Goal: Register for event/course

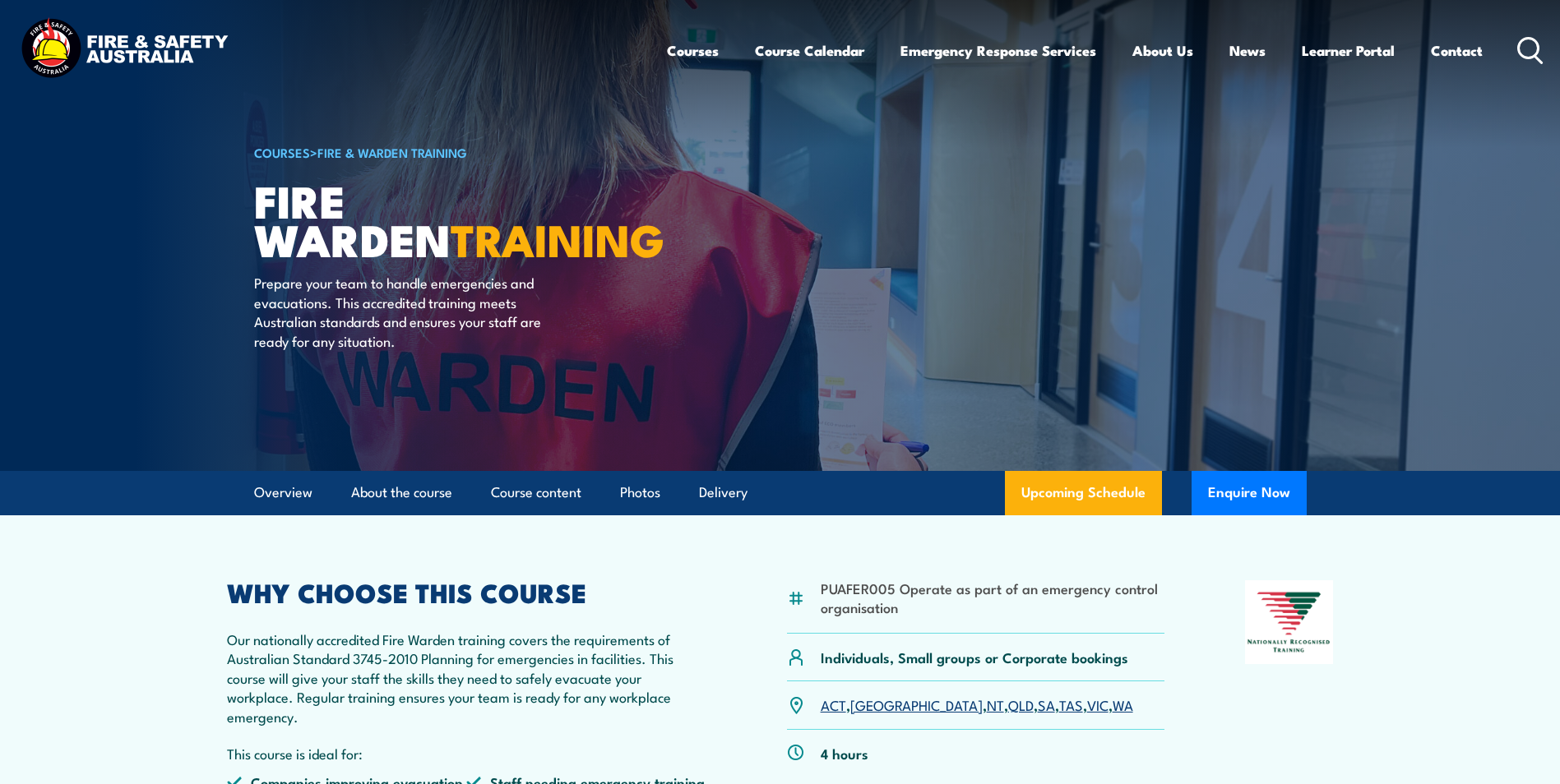
scroll to position [82, 0]
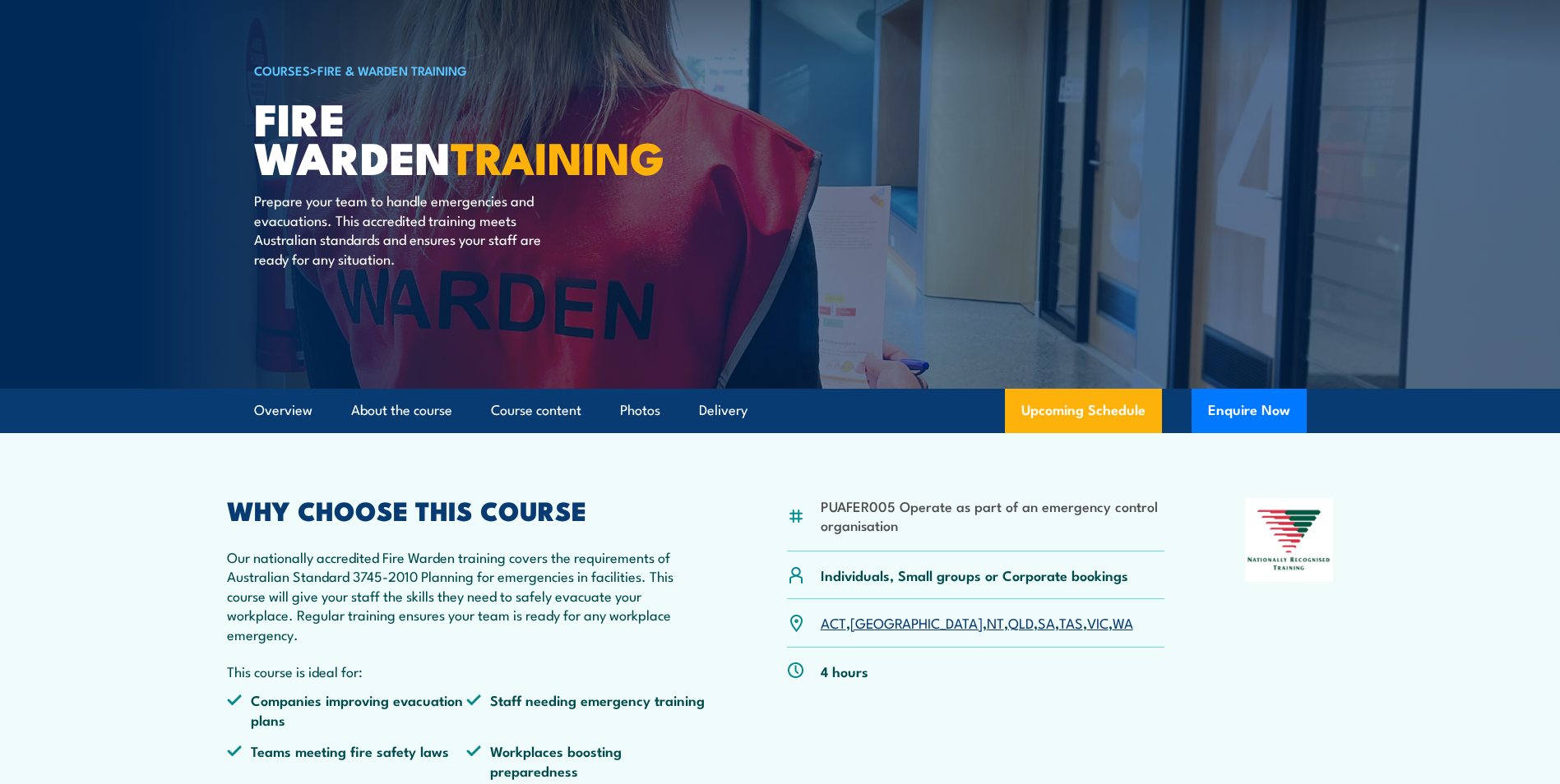
click at [1113, 628] on link "WA" at bounding box center [1123, 622] width 20 height 19
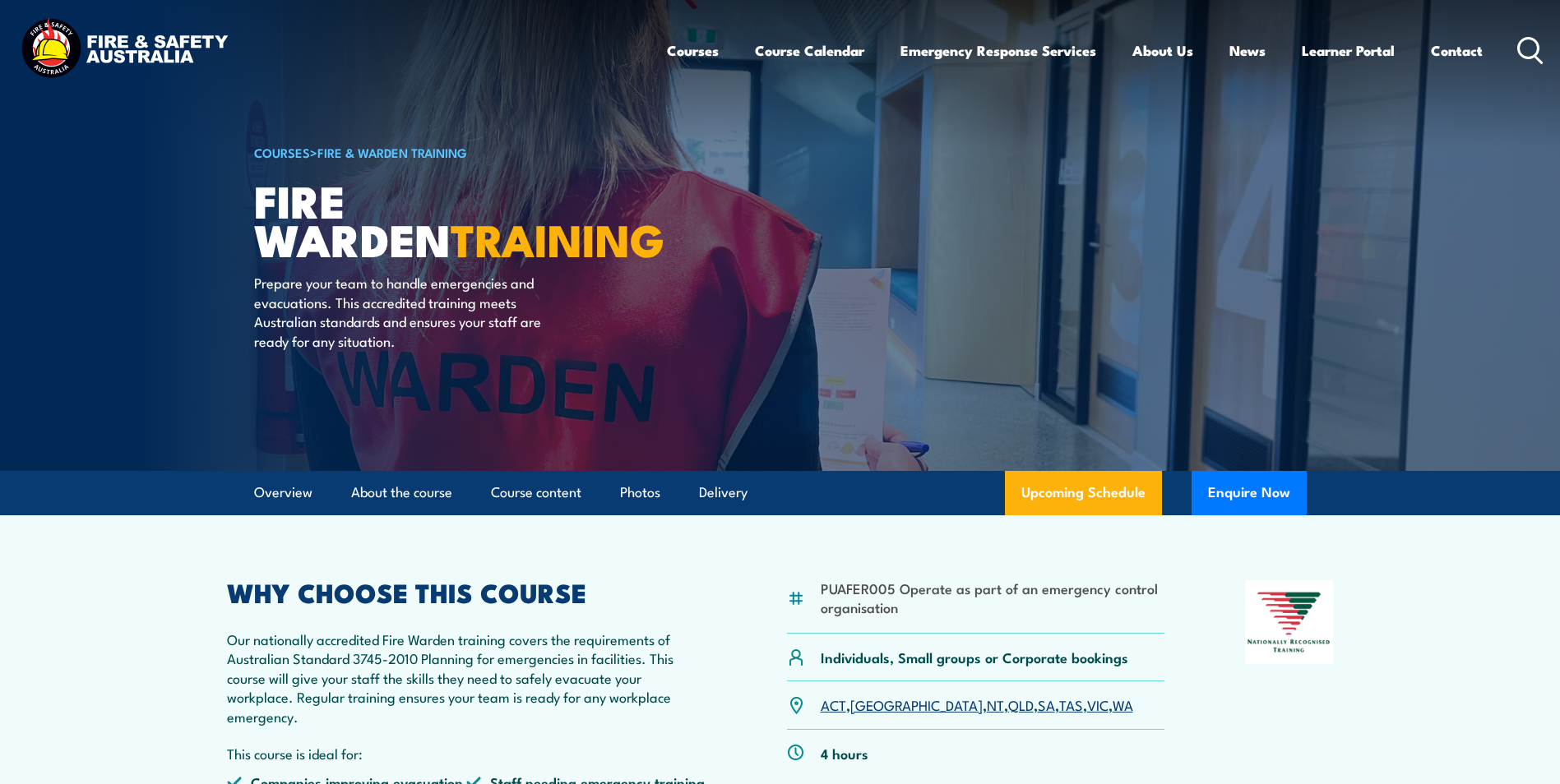
click at [946, 358] on article "COURSES > Fire & Warden Training Fire Warden TRAINING Prepare your team to hand…" at bounding box center [780, 235] width 1052 height 471
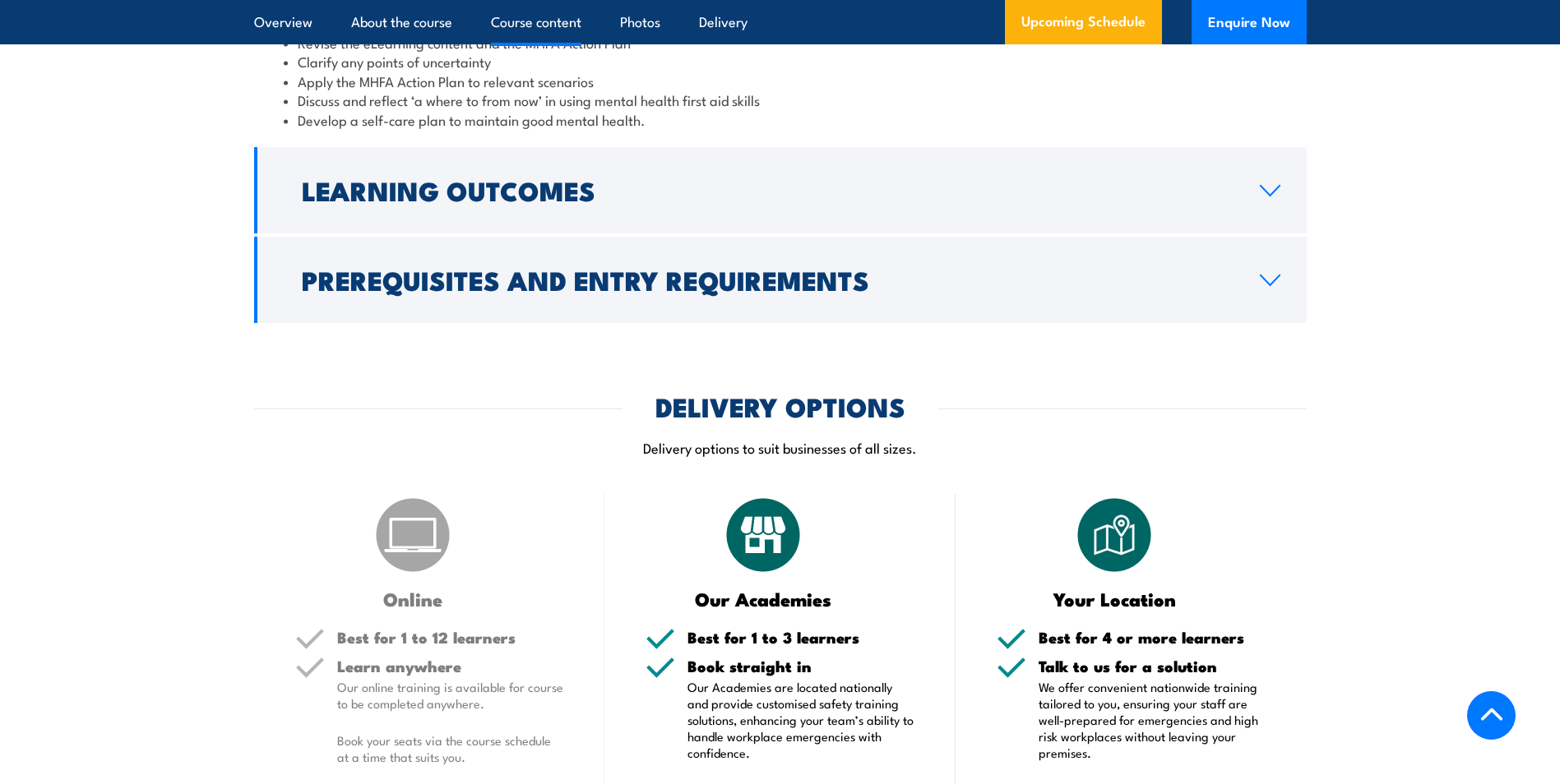
scroll to position [2220, 0]
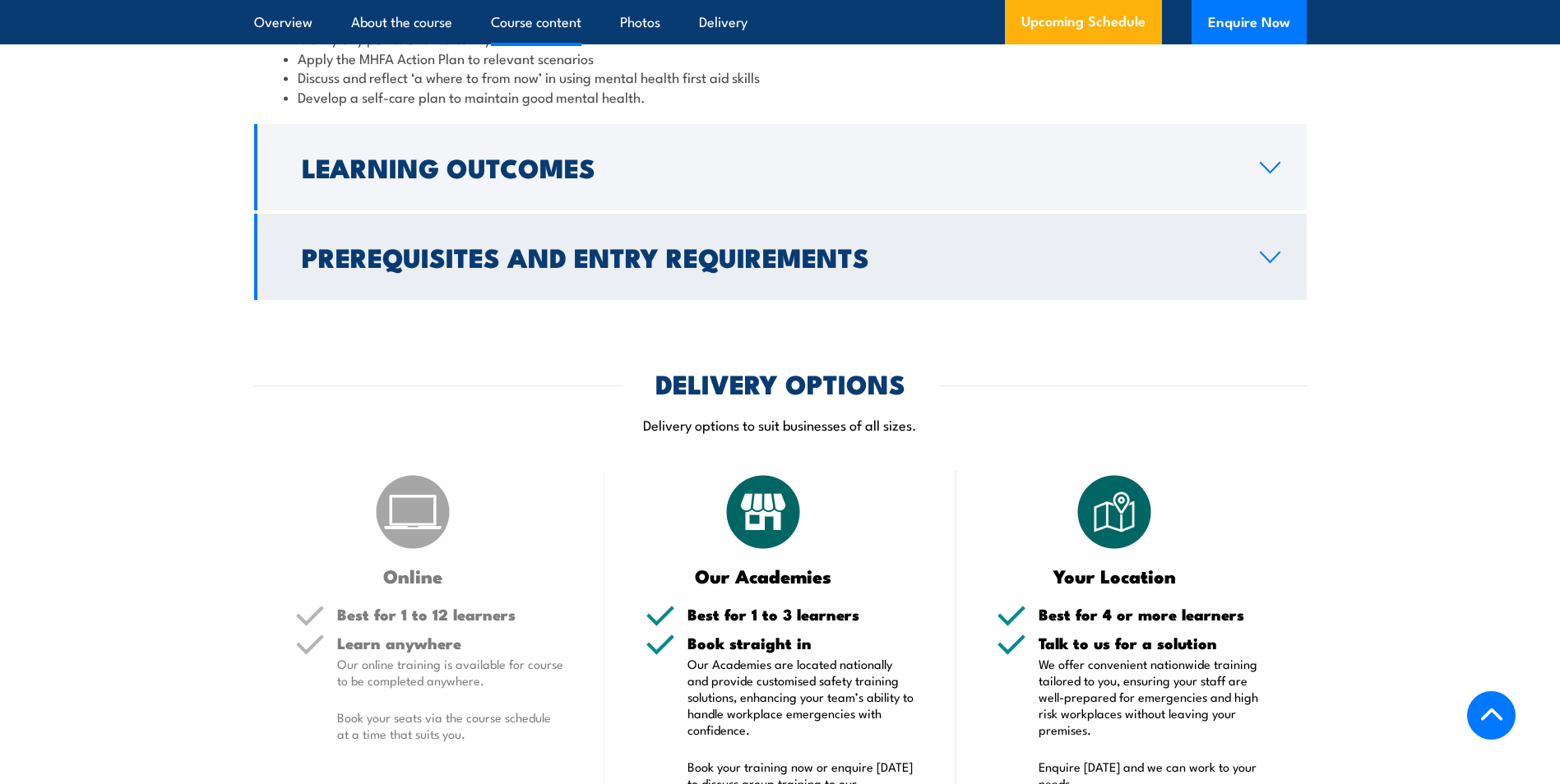
click at [1280, 264] on icon at bounding box center [1270, 257] width 22 height 13
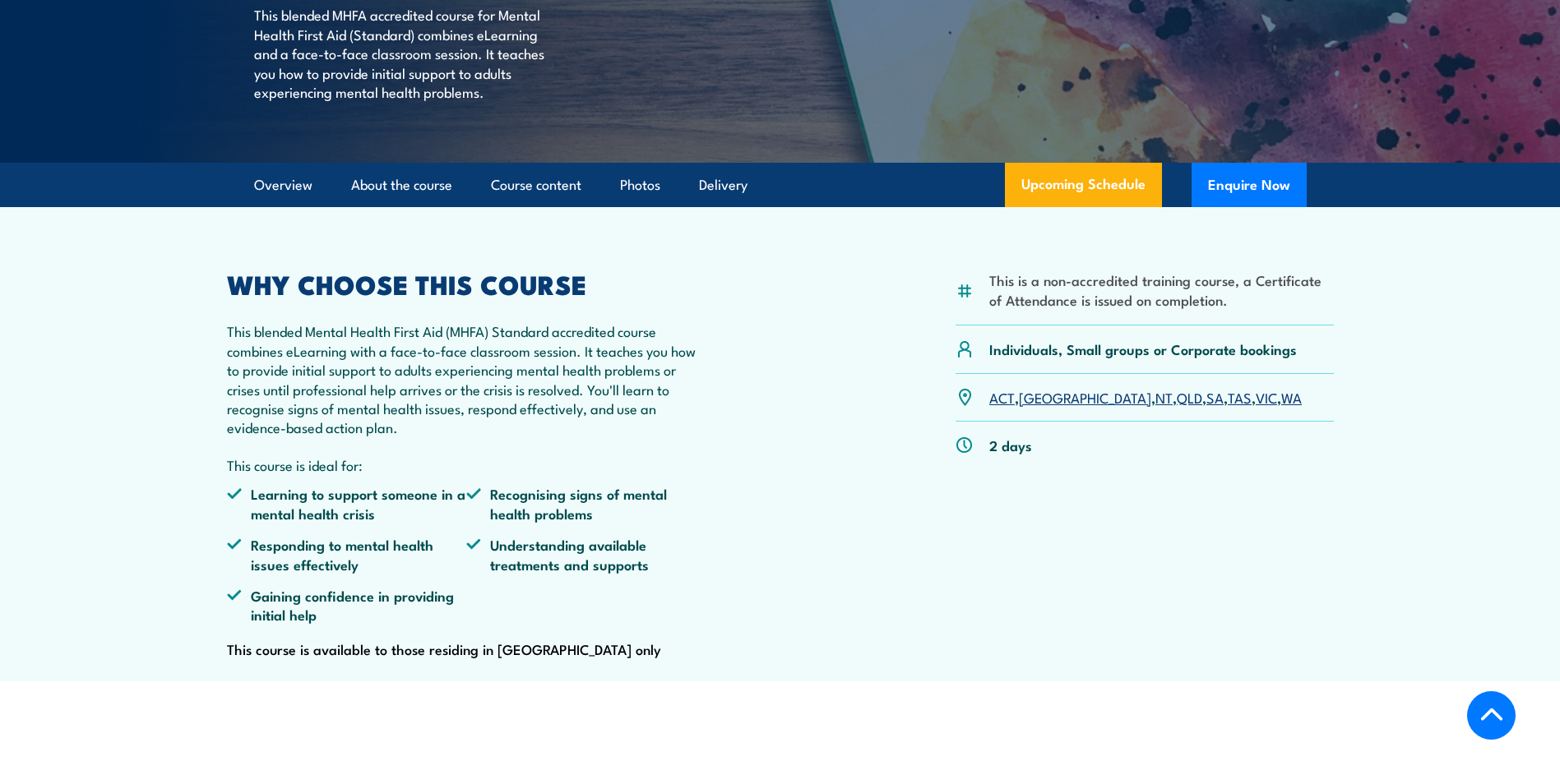
scroll to position [0, 0]
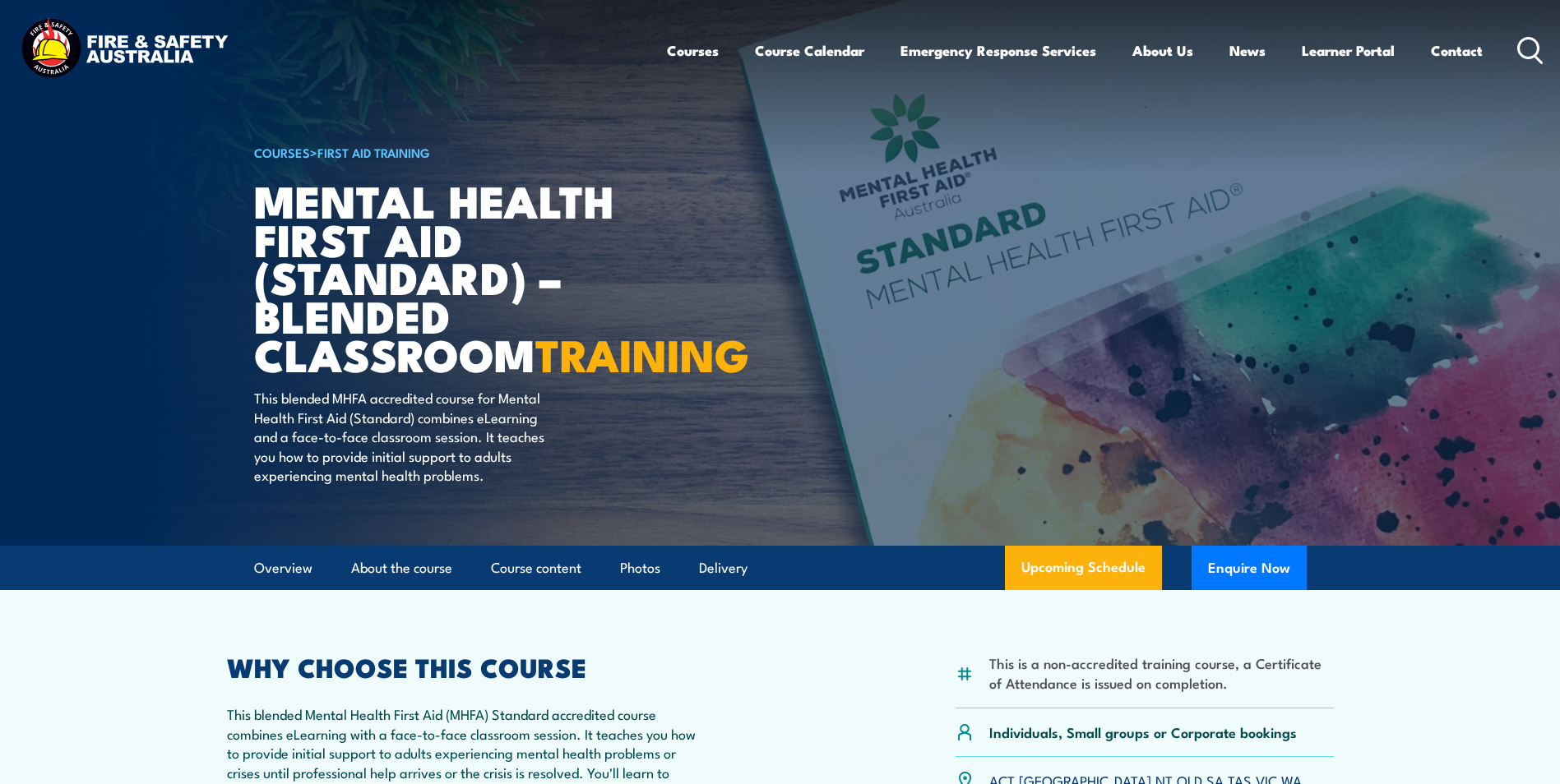
click at [123, 47] on img at bounding box center [124, 50] width 215 height 71
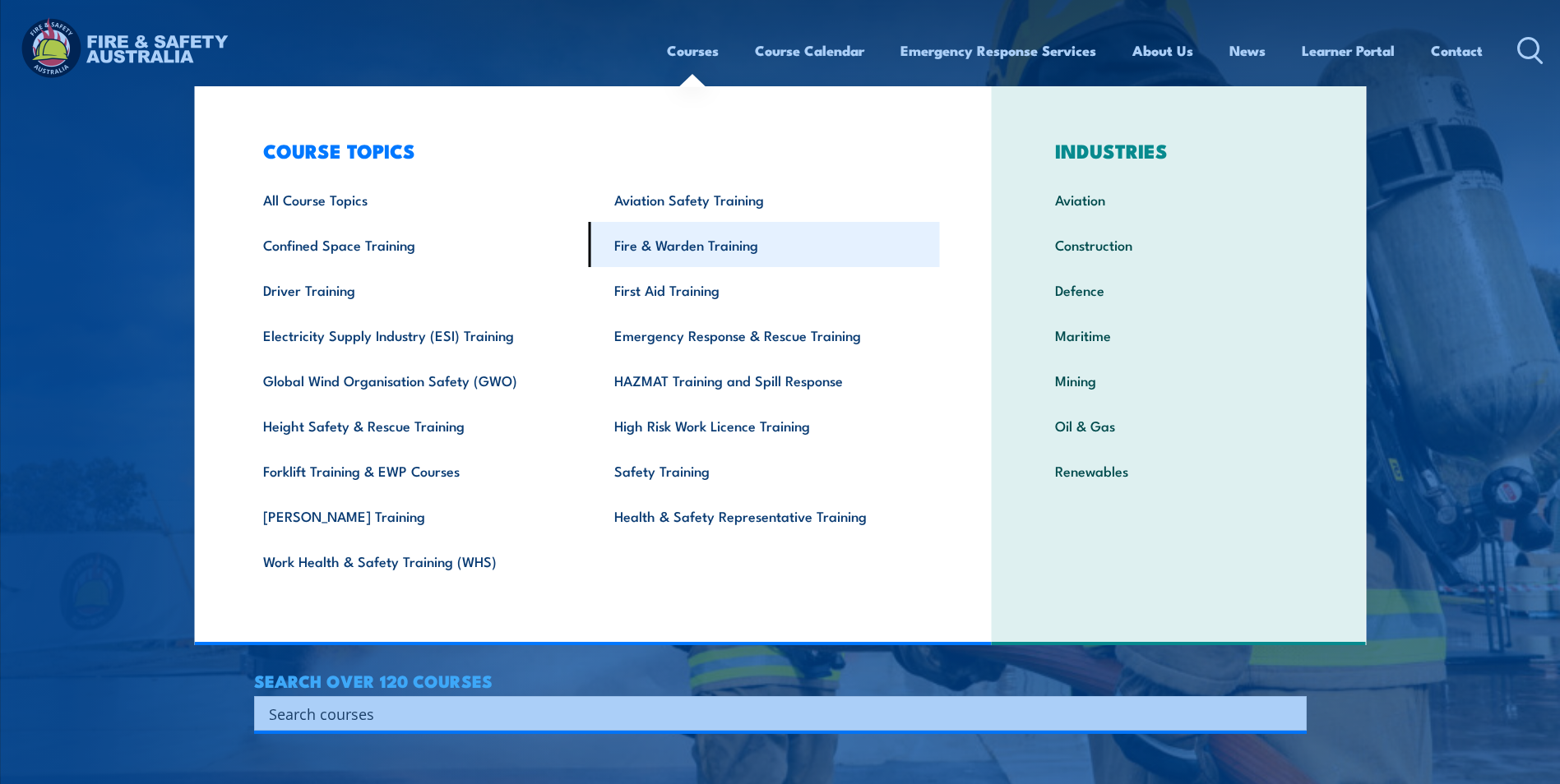
click at [680, 245] on link "Fire & Warden Training" at bounding box center [765, 245] width 351 height 45
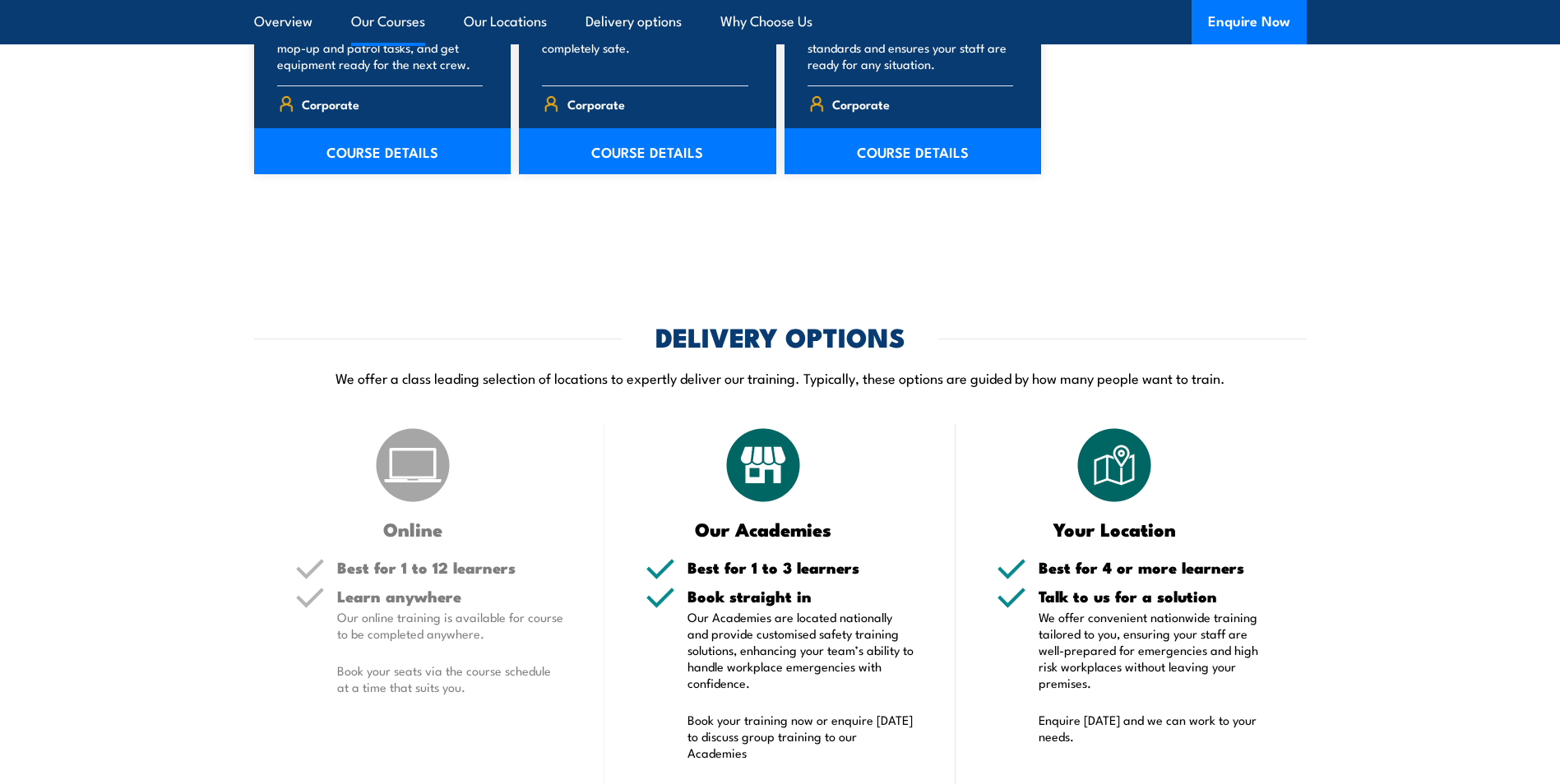
scroll to position [2904, 0]
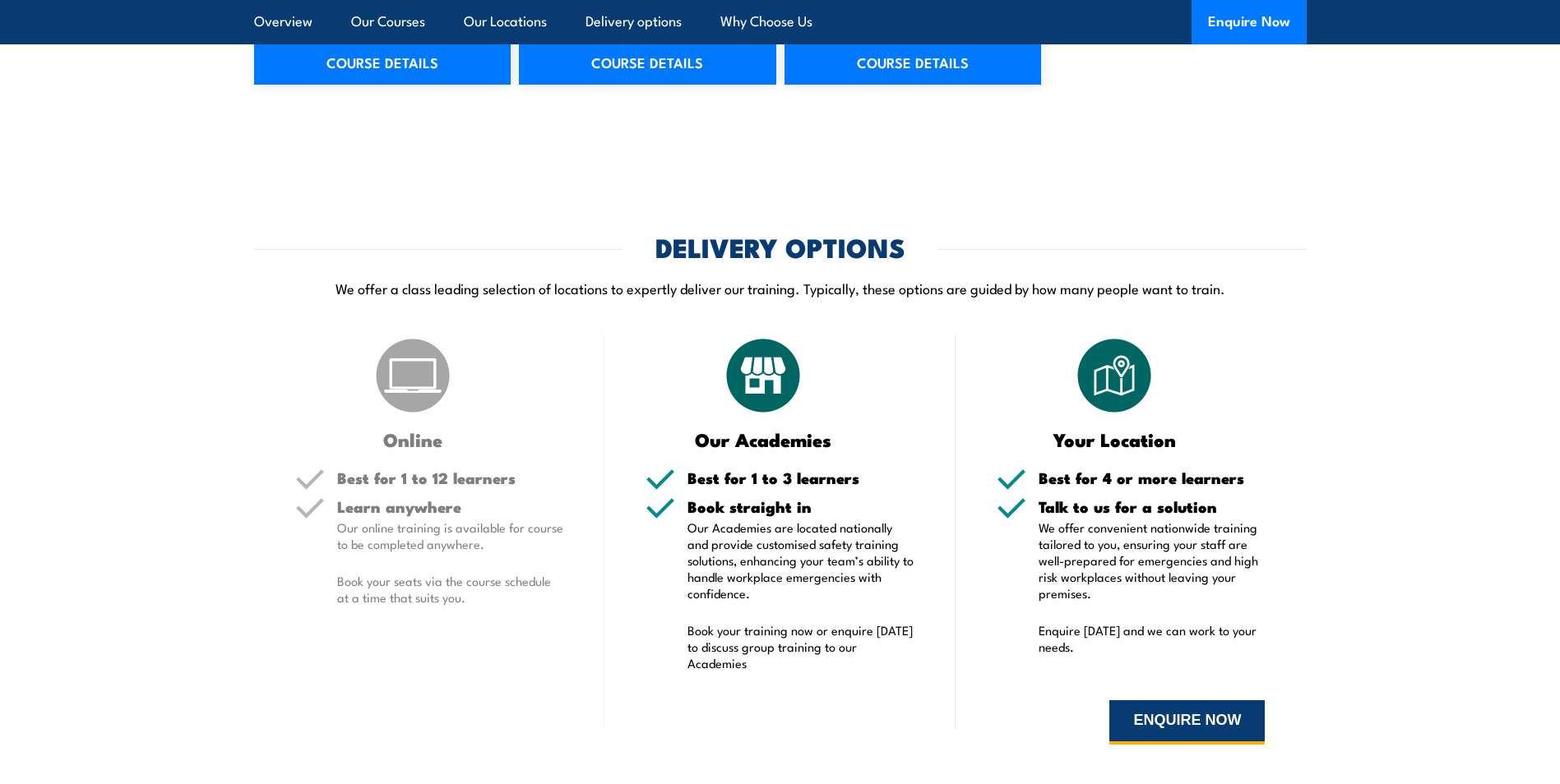
click at [1211, 724] on button "ENQUIRE NOW" at bounding box center [1187, 723] width 155 height 45
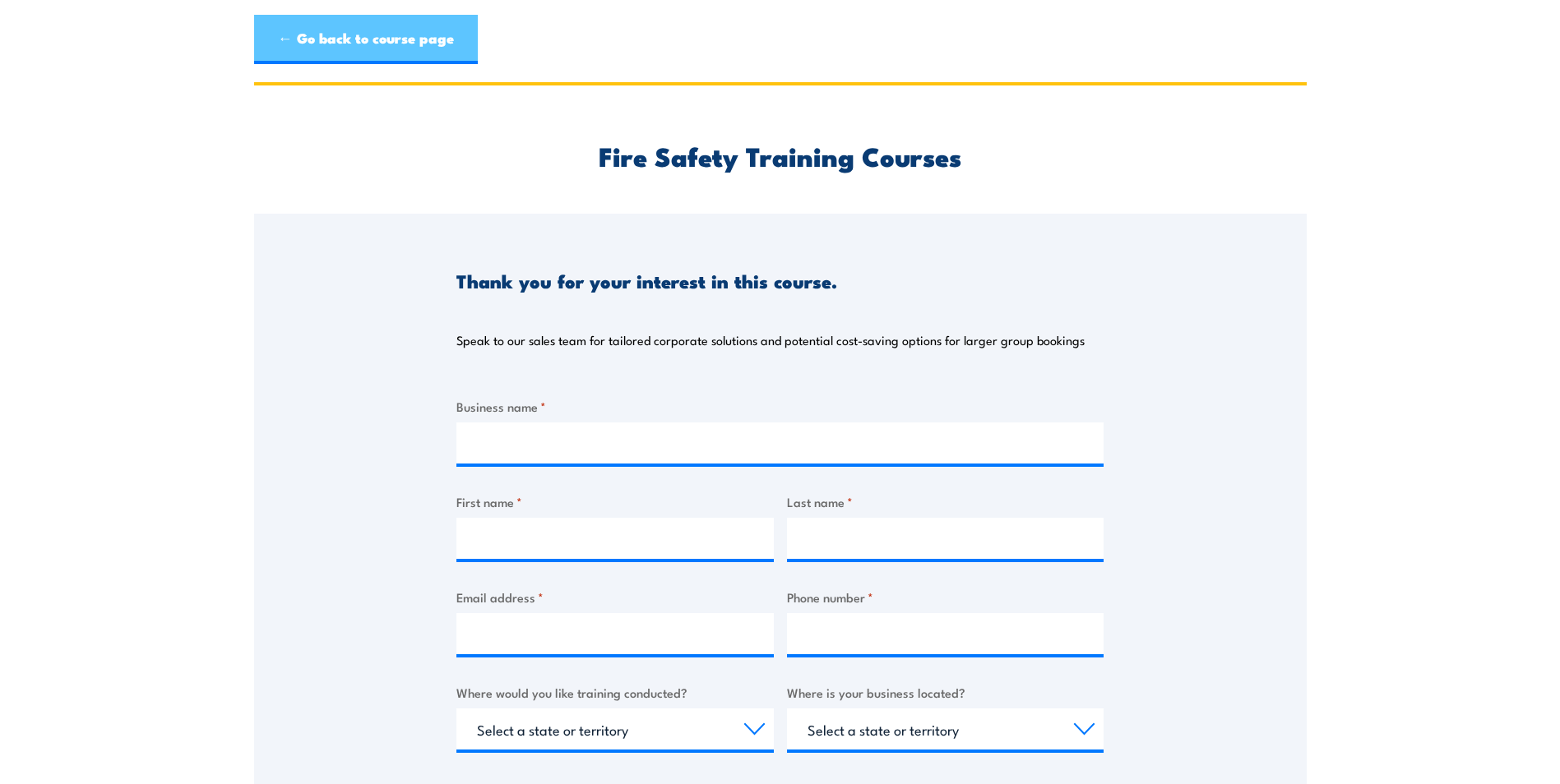
click at [291, 39] on link "← Go back to course page" at bounding box center [366, 39] width 224 height 50
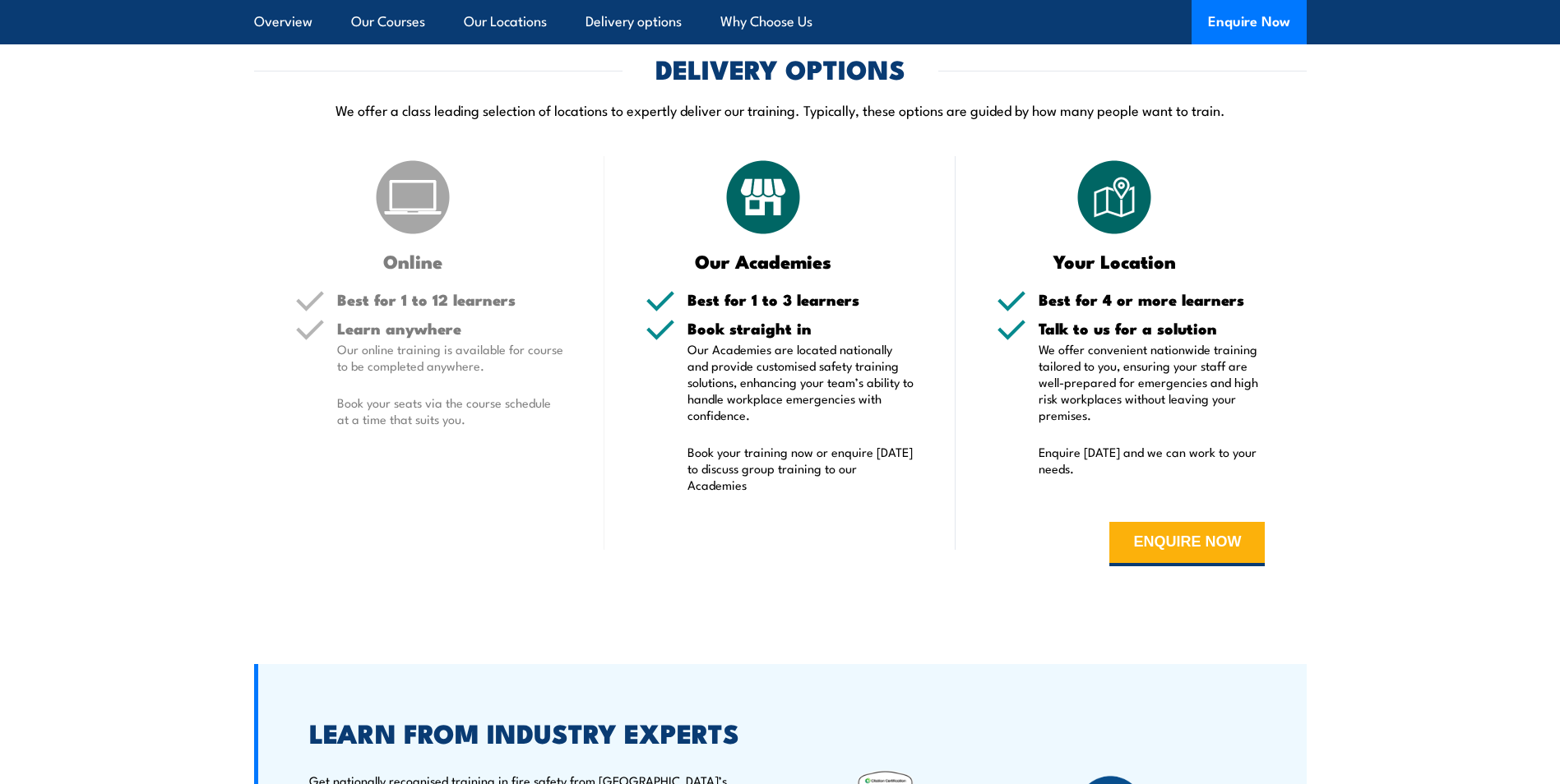
scroll to position [3042, 0]
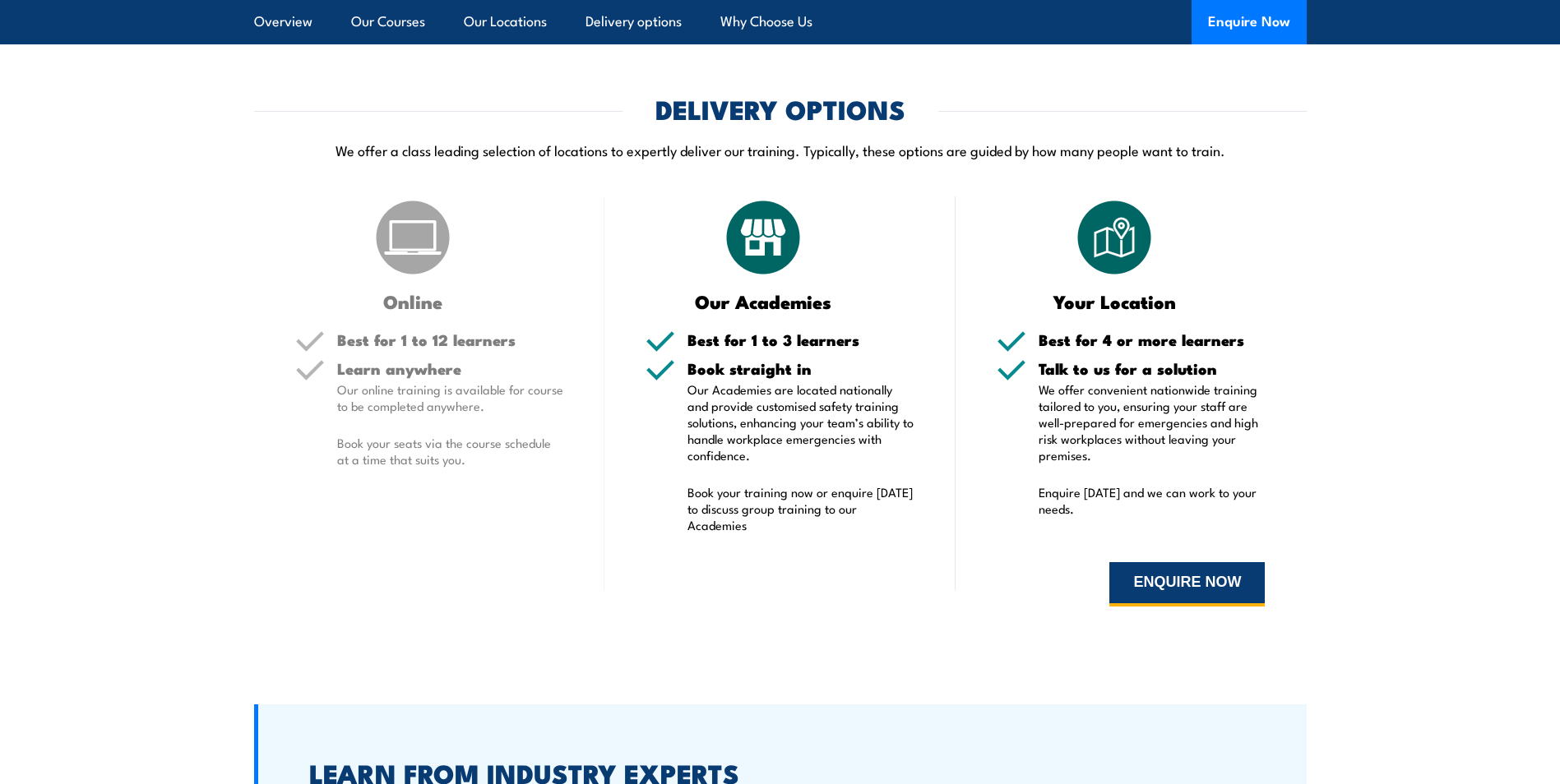
click at [1171, 576] on button "ENQUIRE NOW" at bounding box center [1187, 584] width 155 height 45
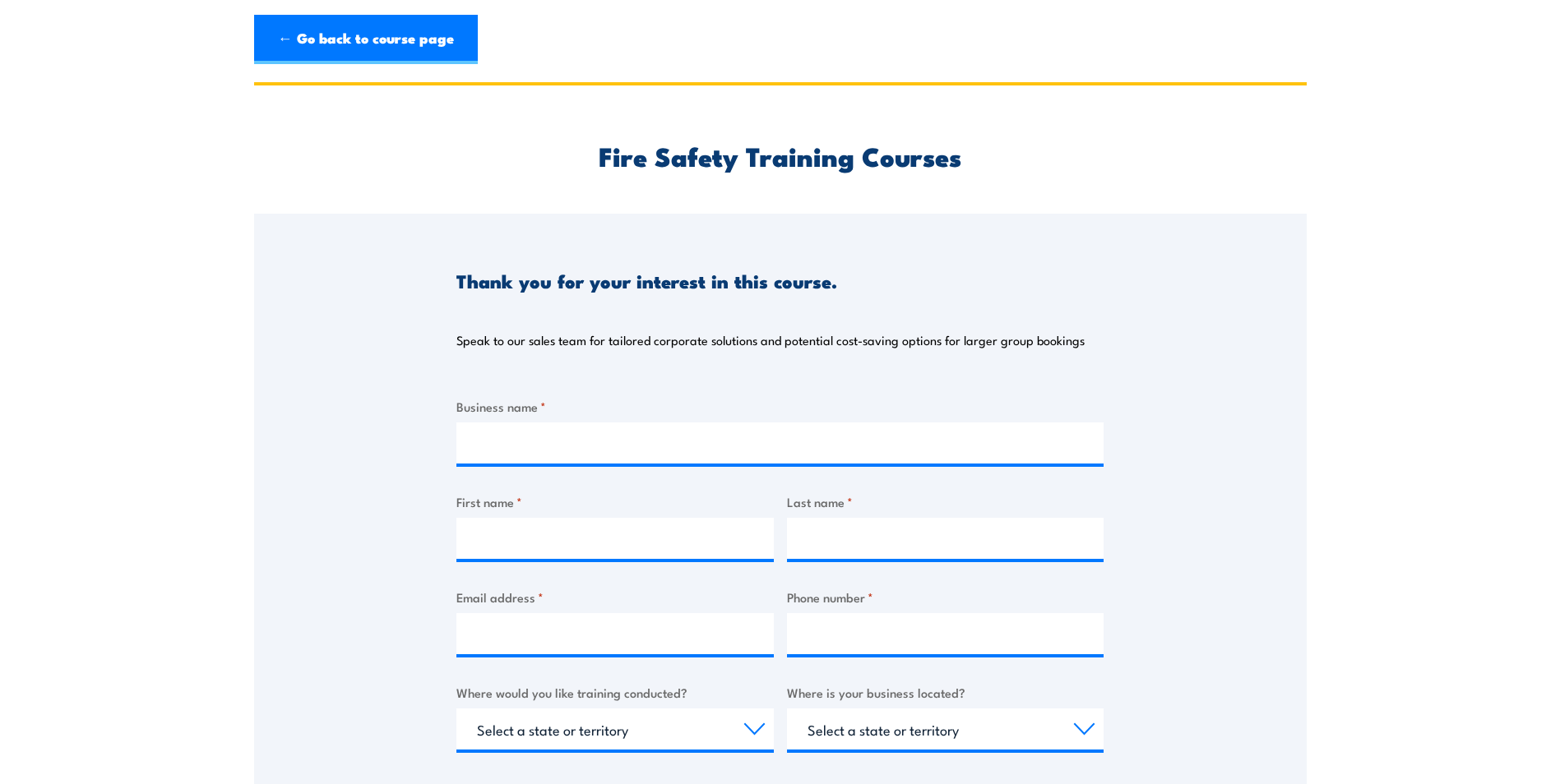
click at [1462, 262] on section "Fire Safety Training Courses Thank you for your interest in this course. Speak …" at bounding box center [780, 617] width 1560 height 1069
